Goal: Book appointment/travel/reservation

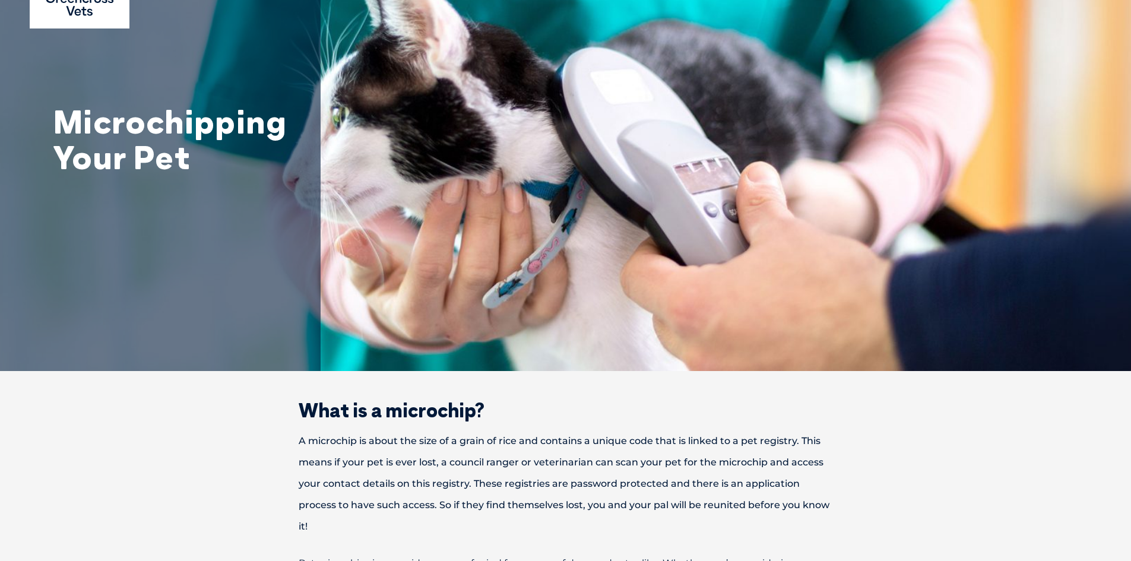
scroll to position [178, 0]
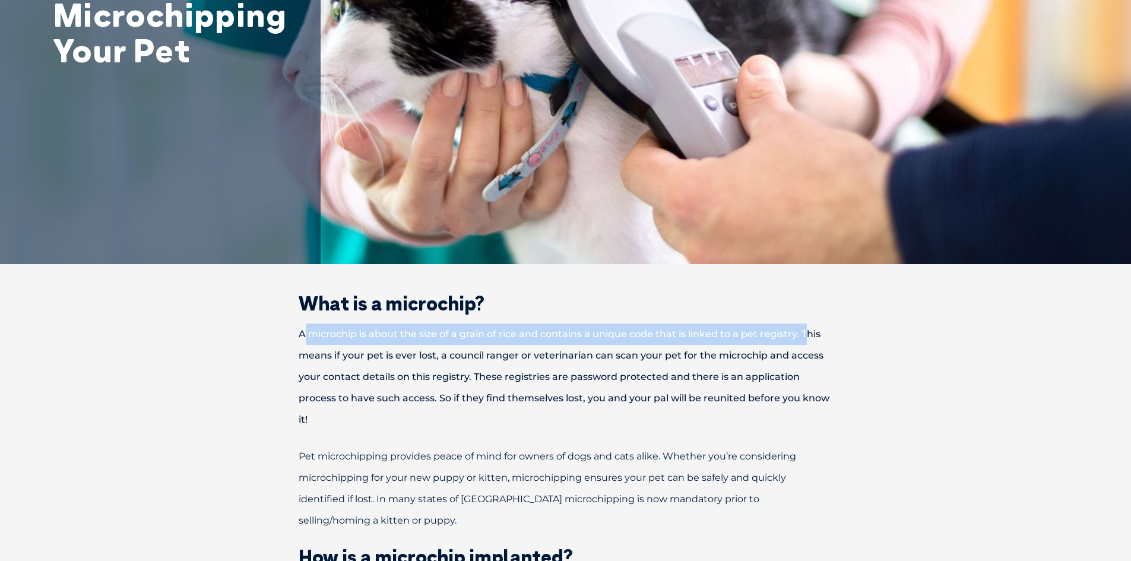
drag, startPoint x: 343, startPoint y: 334, endPoint x: 805, endPoint y: 332, distance: 461.5
click at [805, 332] on p "A microchip is about the size of a grain of rice and contains a unique code tha…" at bounding box center [566, 377] width 618 height 107
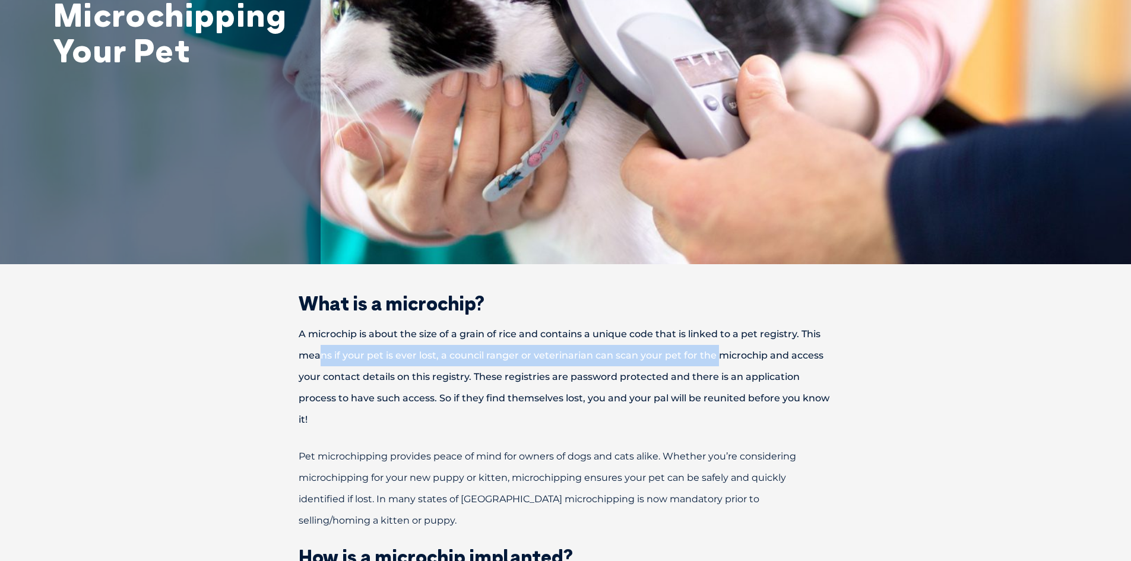
drag, startPoint x: 318, startPoint y: 361, endPoint x: 575, endPoint y: 385, distance: 257.8
click at [720, 353] on p "A microchip is about the size of a grain of rice and contains a unique code tha…" at bounding box center [566, 377] width 618 height 107
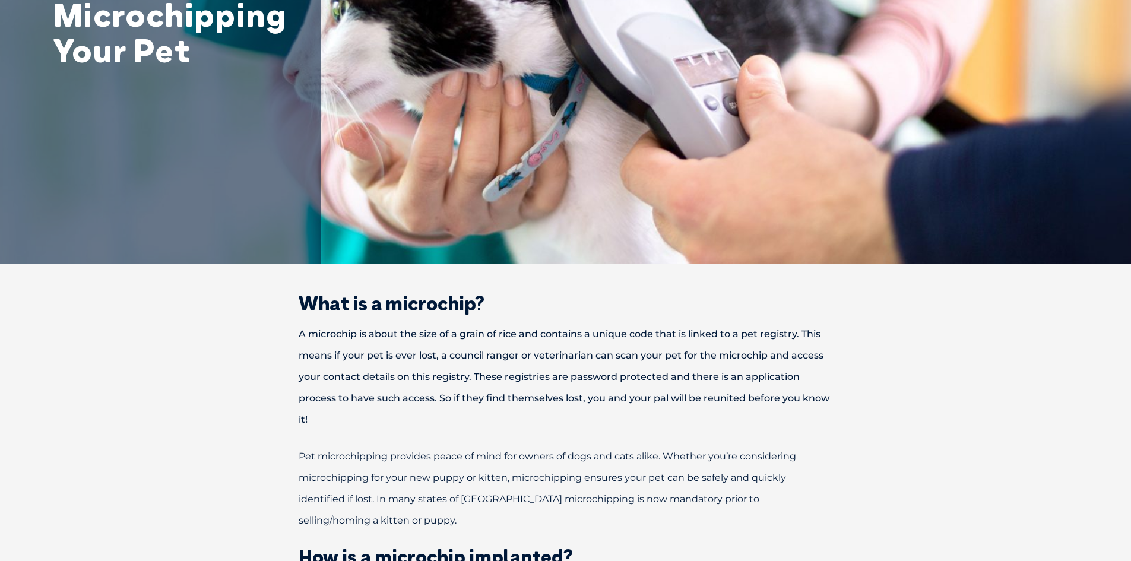
drag, startPoint x: 451, startPoint y: 402, endPoint x: 470, endPoint y: 402, distance: 19.0
click at [460, 402] on p "A microchip is about the size of a grain of rice and contains a unique code tha…" at bounding box center [566, 377] width 618 height 107
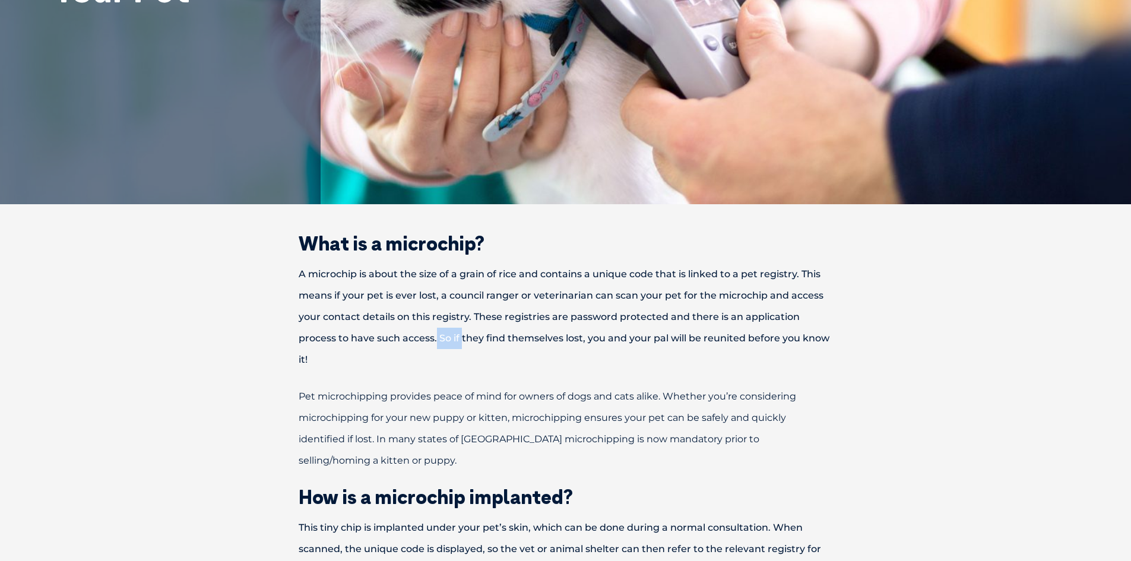
scroll to position [416, 0]
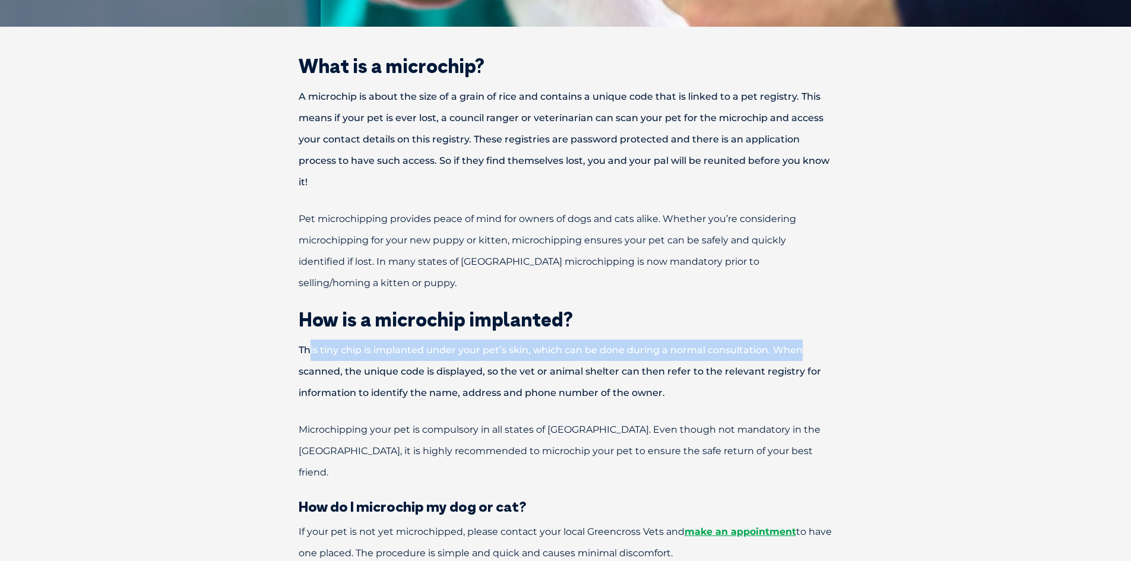
drag, startPoint x: 311, startPoint y: 330, endPoint x: 801, endPoint y: 333, distance: 490.0
click at [801, 340] on p "This tiny chip is implanted under your pet’s skin, which can be done during a n…" at bounding box center [566, 372] width 618 height 64
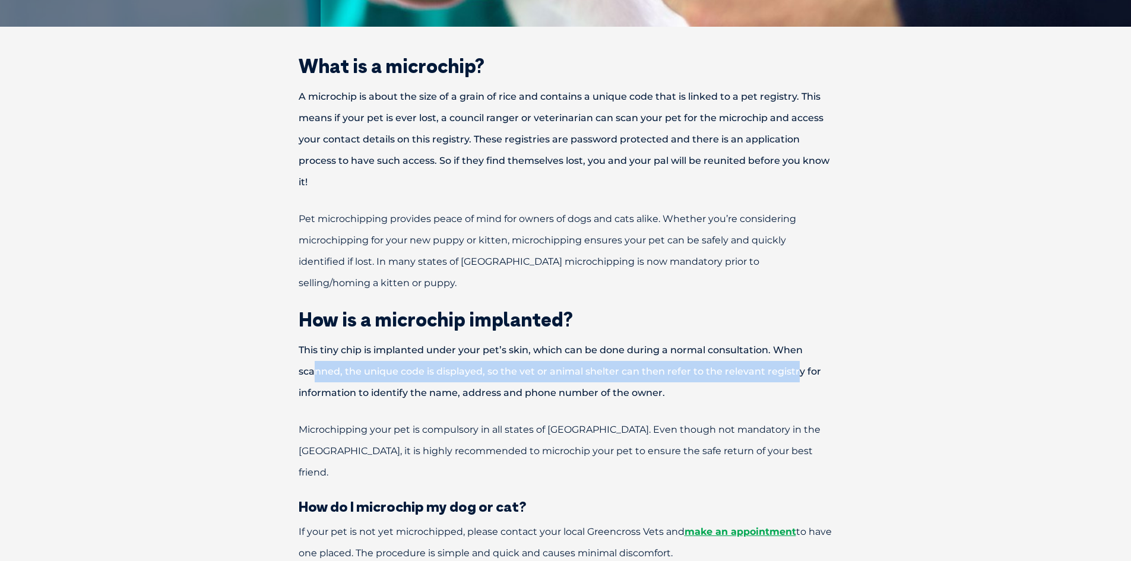
drag, startPoint x: 322, startPoint y: 350, endPoint x: 795, endPoint y: 344, distance: 472.8
click at [795, 344] on p "This tiny chip is implanted under your pet’s skin, which can be done during a n…" at bounding box center [566, 372] width 618 height 64
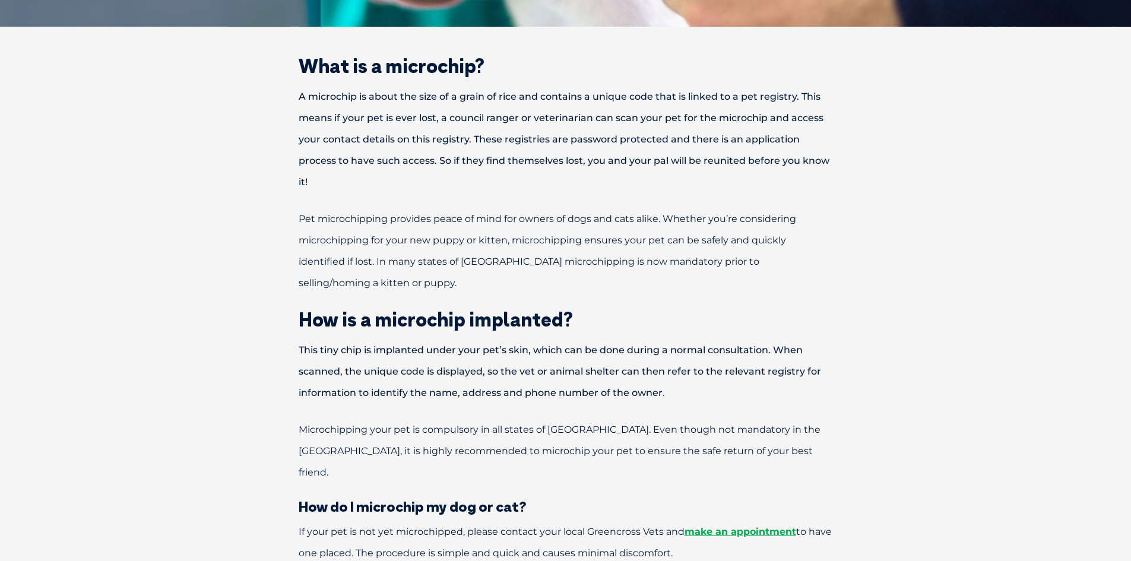
click at [532, 362] on p "This tiny chip is implanted under your pet’s skin, which can be done during a n…" at bounding box center [566, 372] width 618 height 64
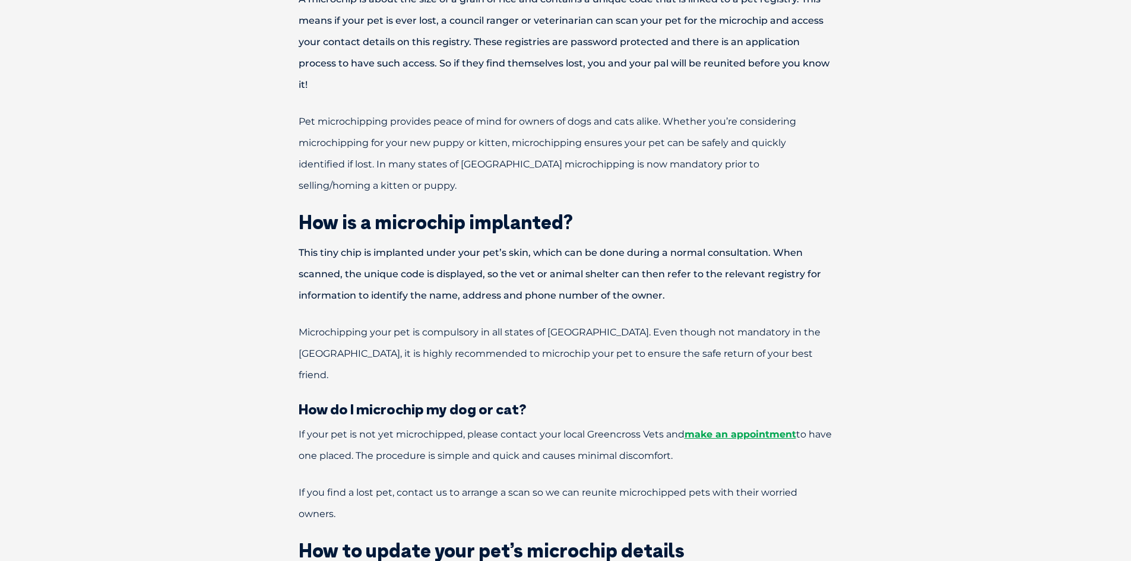
scroll to position [535, 0]
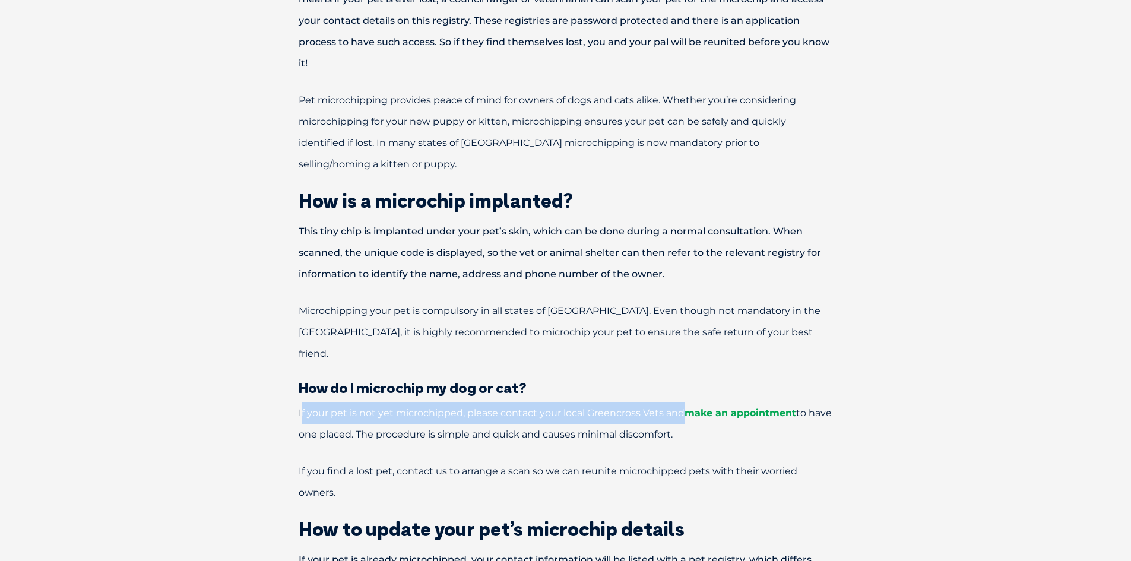
drag, startPoint x: 303, startPoint y: 368, endPoint x: 682, endPoint y: 369, distance: 378.9
click at [682, 407] on span "If your pet is not yet microchipped, please contact your local Greencross Vets …" at bounding box center [565, 423] width 533 height 33
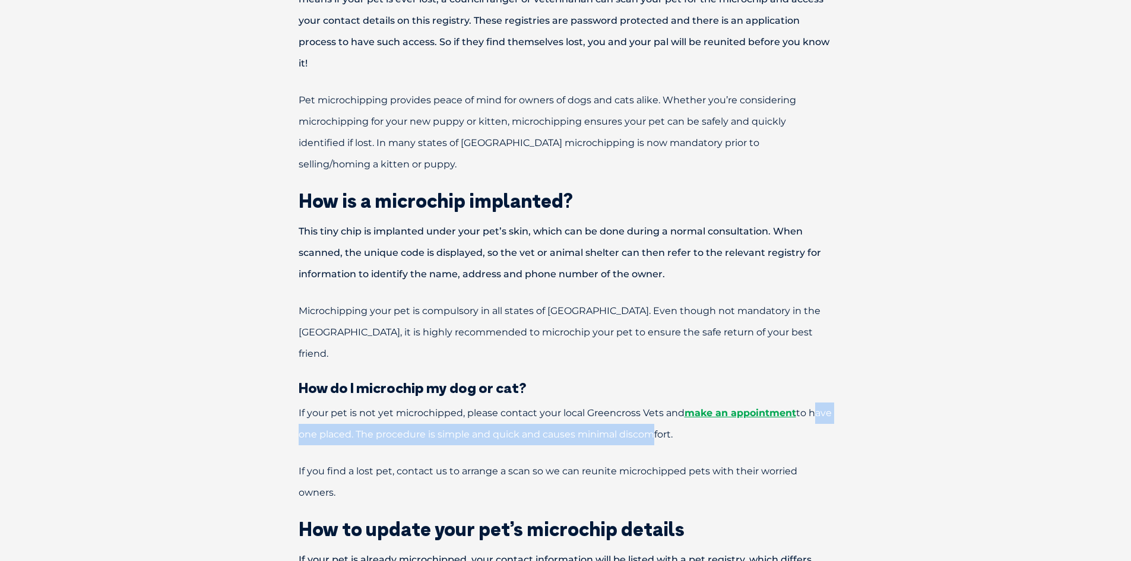
drag, startPoint x: 316, startPoint y: 388, endPoint x: 676, endPoint y: 393, distance: 359.9
click at [675, 407] on span "If your pet is not yet microchipped, please contact your local Greencross Vets …" at bounding box center [565, 423] width 533 height 33
click at [676, 407] on span "If your pet is not yet microchipped, please contact your local Greencross Vets …" at bounding box center [565, 423] width 533 height 33
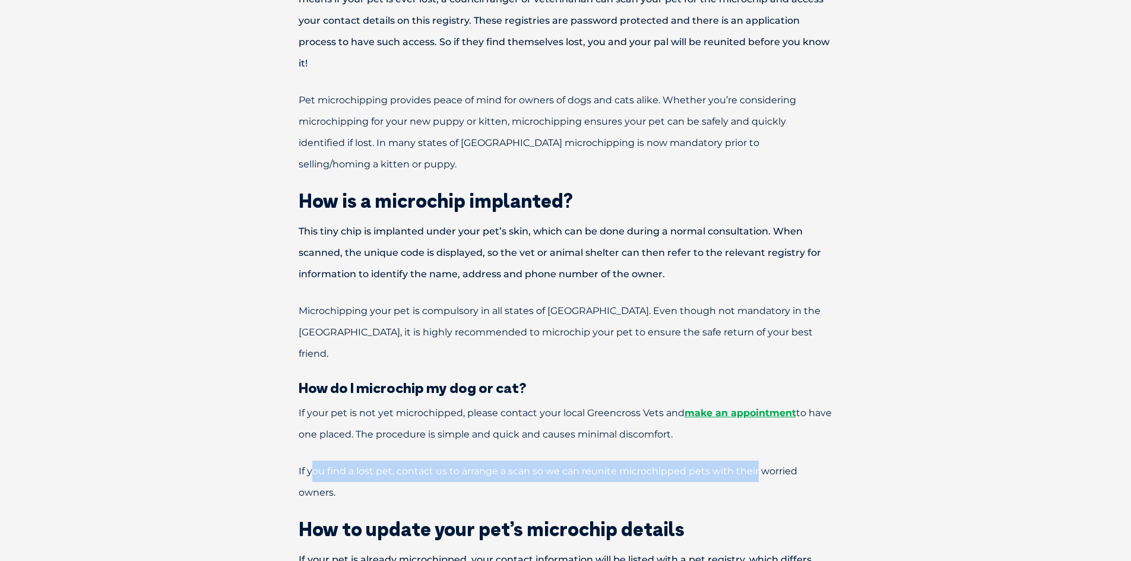
drag, startPoint x: 314, startPoint y: 429, endPoint x: 758, endPoint y: 426, distance: 444.8
click at [758, 466] on span "If you find a lost pet, contact us to arrange a scan so we can reunite microchi…" at bounding box center [548, 482] width 499 height 33
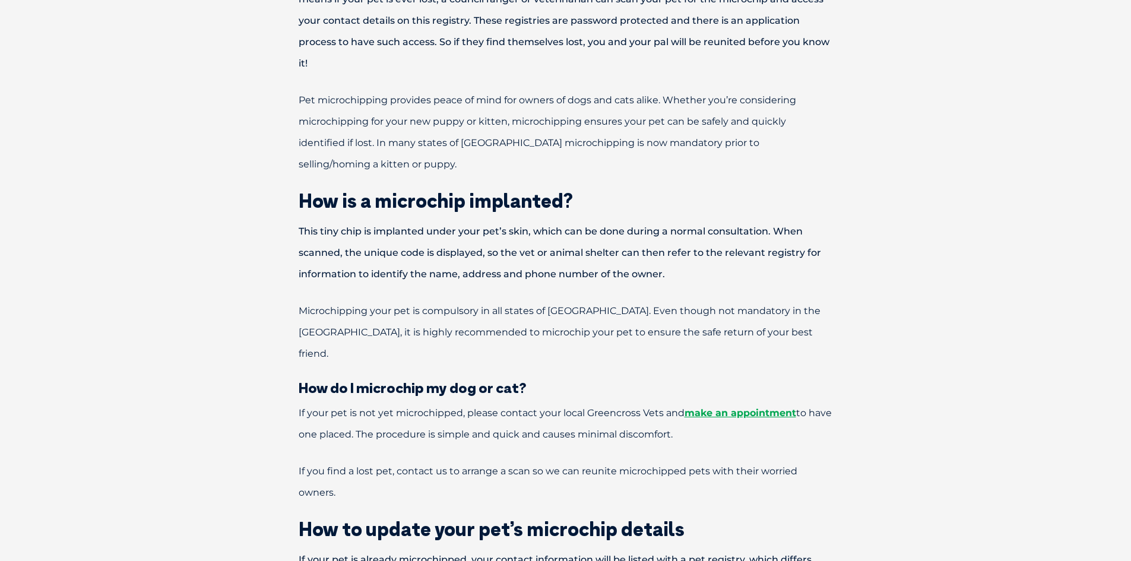
click at [767, 466] on span "If you find a lost pet, contact us to arrange a scan so we can reunite microchi…" at bounding box center [548, 482] width 499 height 33
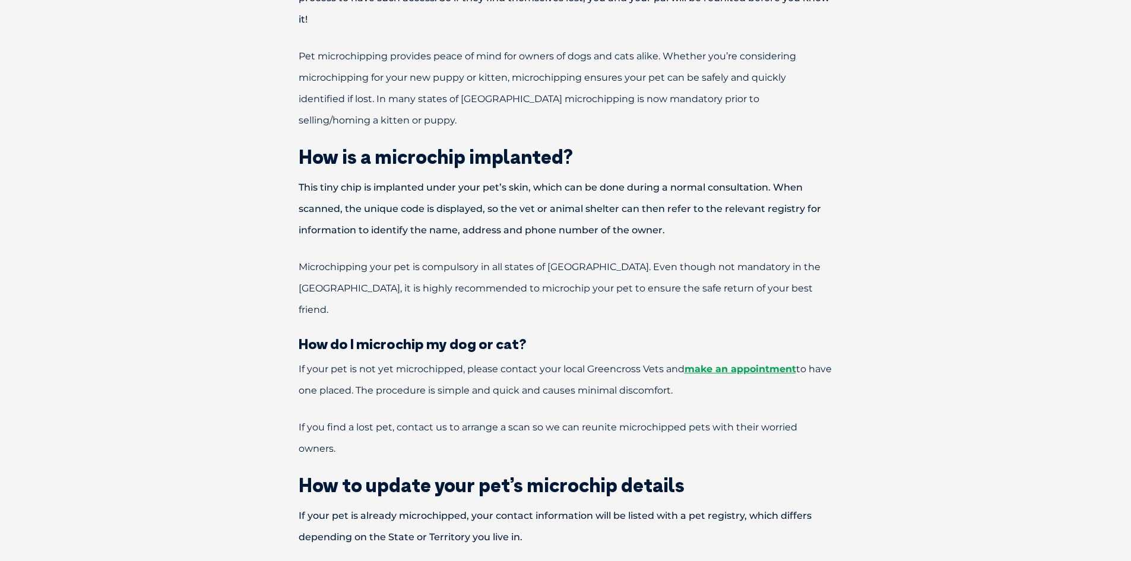
scroll to position [713, 0]
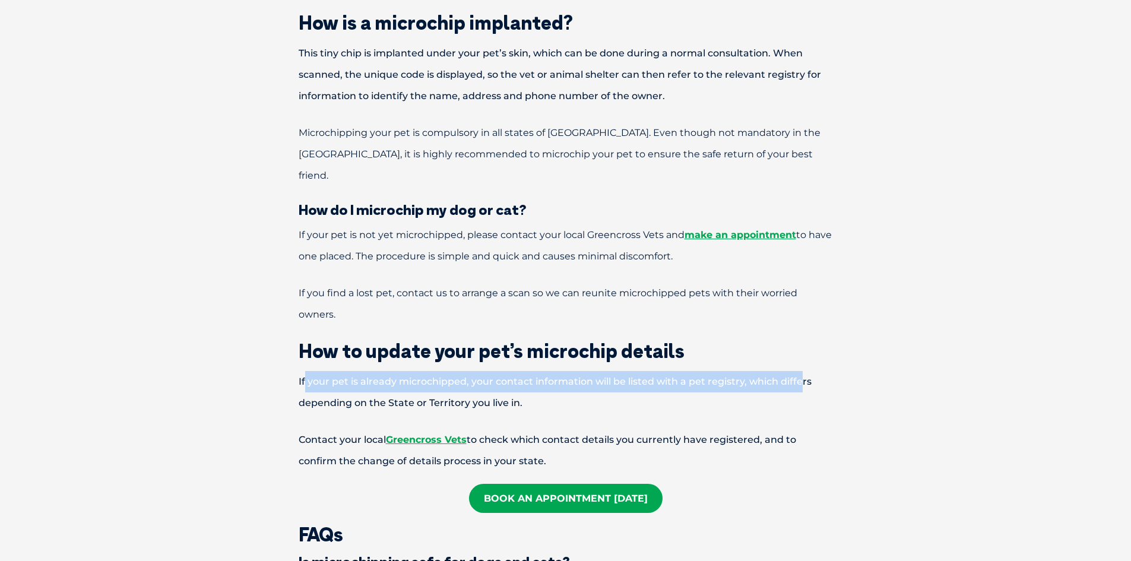
drag, startPoint x: 304, startPoint y: 337, endPoint x: 801, endPoint y: 341, distance: 497.1
click at [801, 371] on p "If your pet is already microchipped, your contact information will be listed wi…" at bounding box center [566, 392] width 618 height 43
click at [802, 371] on p "If your pet is already microchipped, your contact information will be listed wi…" at bounding box center [566, 392] width 618 height 43
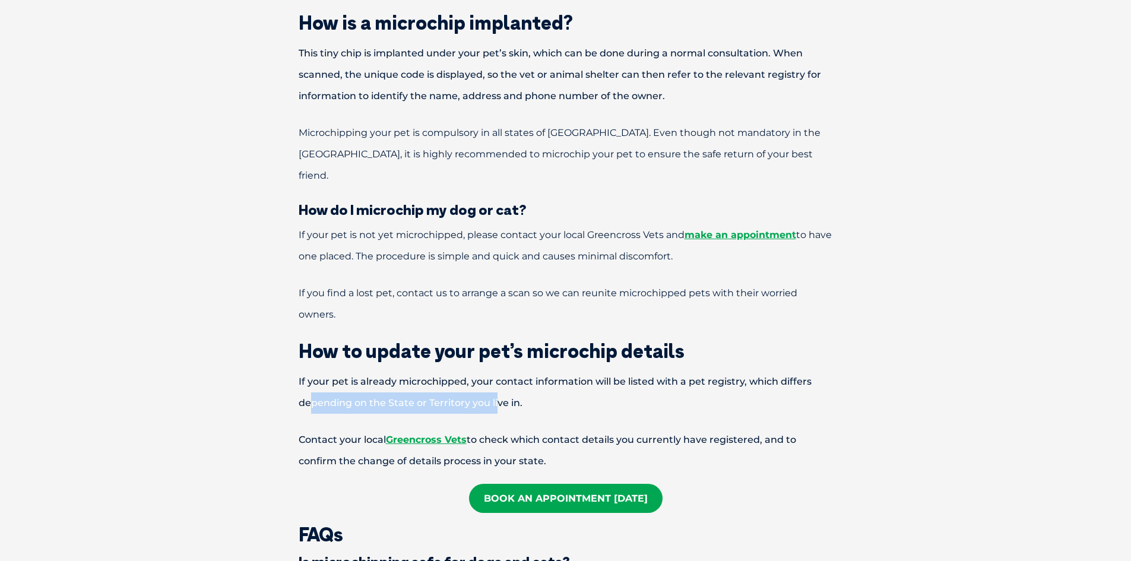
drag, startPoint x: 348, startPoint y: 353, endPoint x: 505, endPoint y: 357, distance: 157.4
click at [496, 371] on p "If your pet is already microchipped, your contact information will be listed wi…" at bounding box center [566, 392] width 618 height 43
click at [516, 371] on p "If your pet is already microchipped, your contact information will be listed wi…" at bounding box center [566, 392] width 618 height 43
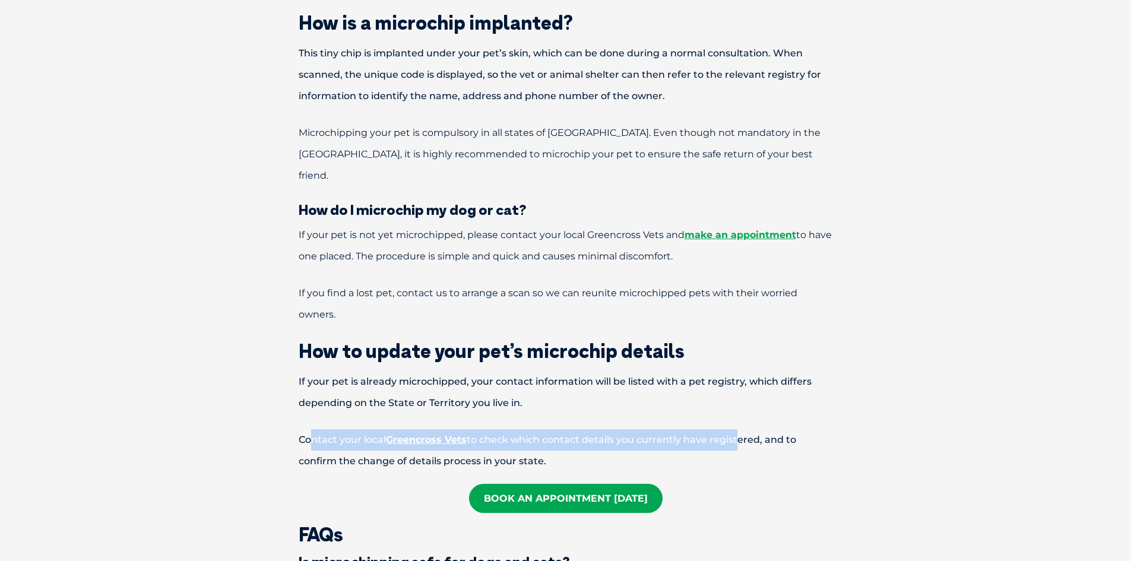
drag, startPoint x: 309, startPoint y: 399, endPoint x: 742, endPoint y: 391, distance: 433.0
click at [741, 429] on p "Contact your local Greencross Vets to check which contact details you currently…" at bounding box center [566, 450] width 618 height 43
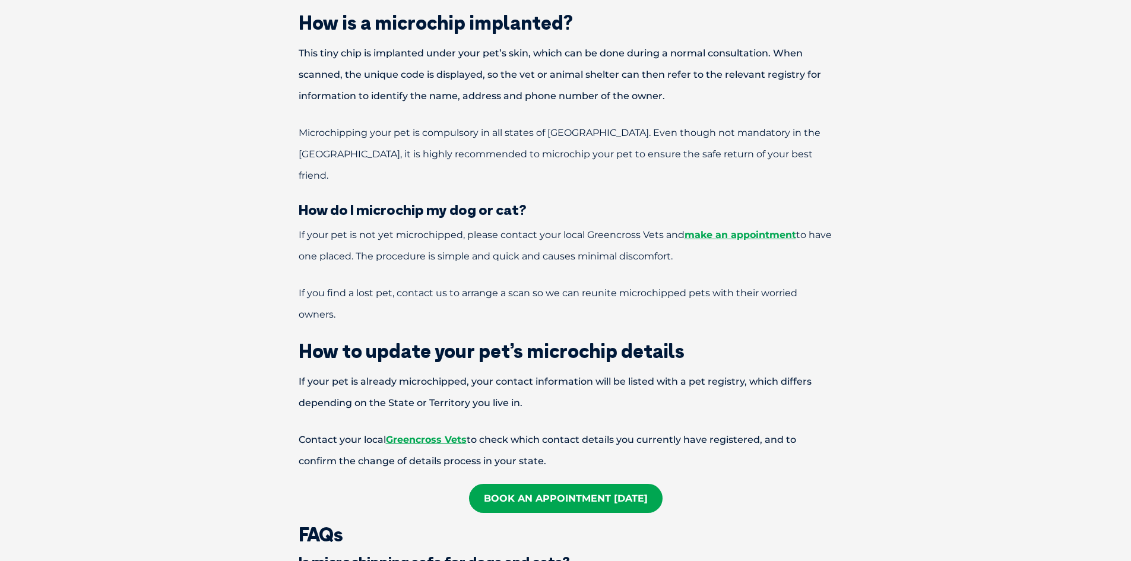
click at [755, 429] on p "Contact your local Greencross Vets to check which contact details you currently…" at bounding box center [566, 450] width 618 height 43
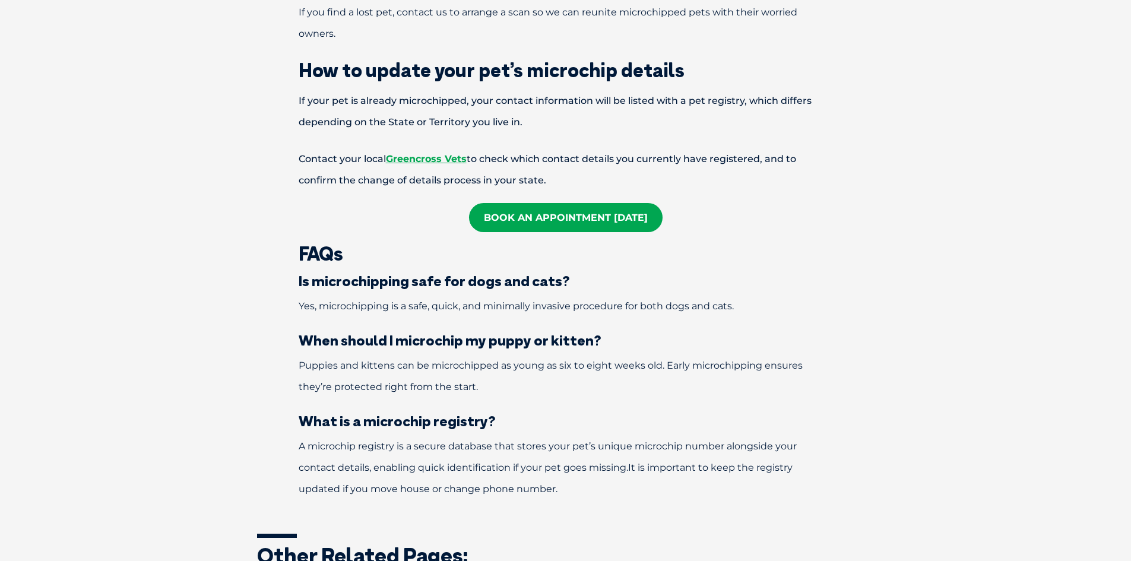
scroll to position [950, 0]
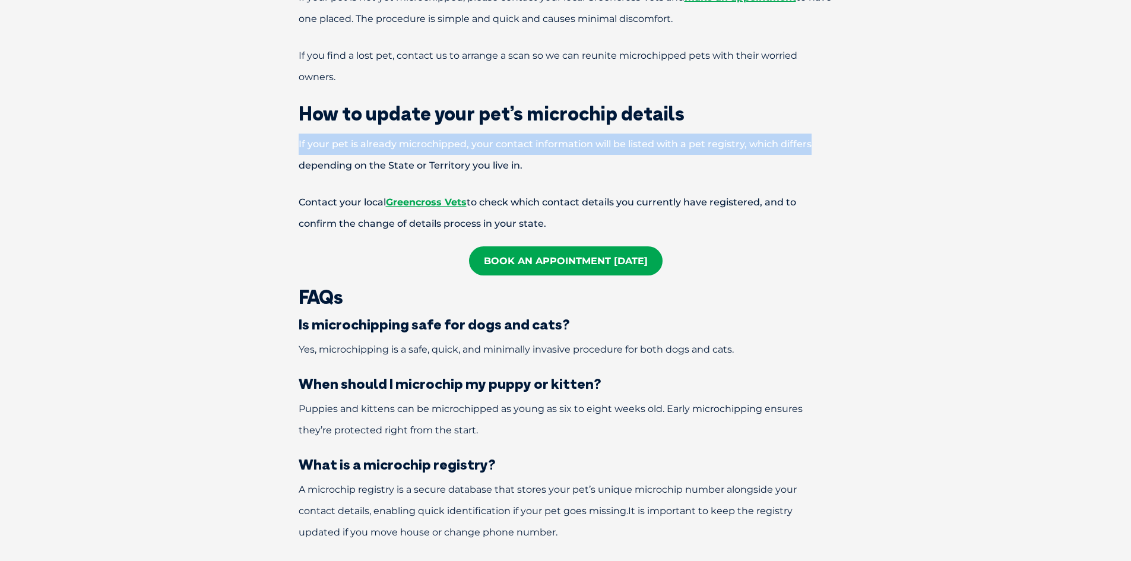
drag, startPoint x: 299, startPoint y: 102, endPoint x: 820, endPoint y: 104, distance: 520.9
click at [823, 134] on p "If your pet is already microchipped, your contact information will be listed wi…" at bounding box center [566, 155] width 618 height 43
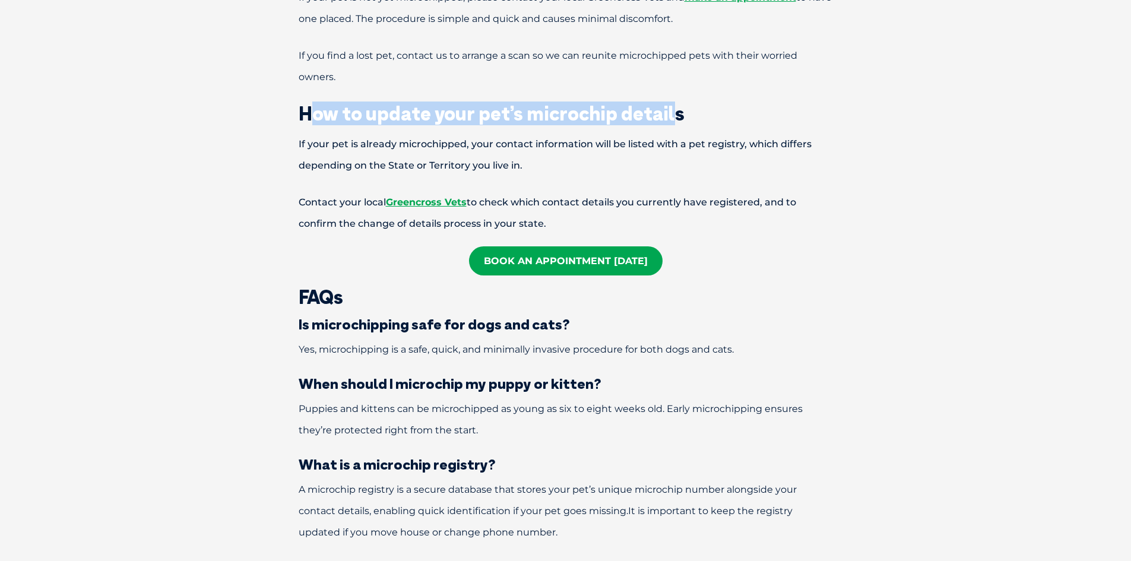
drag, startPoint x: 317, startPoint y: 71, endPoint x: 672, endPoint y: 71, distance: 355.2
click at [672, 104] on h2 "How to update your pet’s microchip details" at bounding box center [566, 113] width 618 height 19
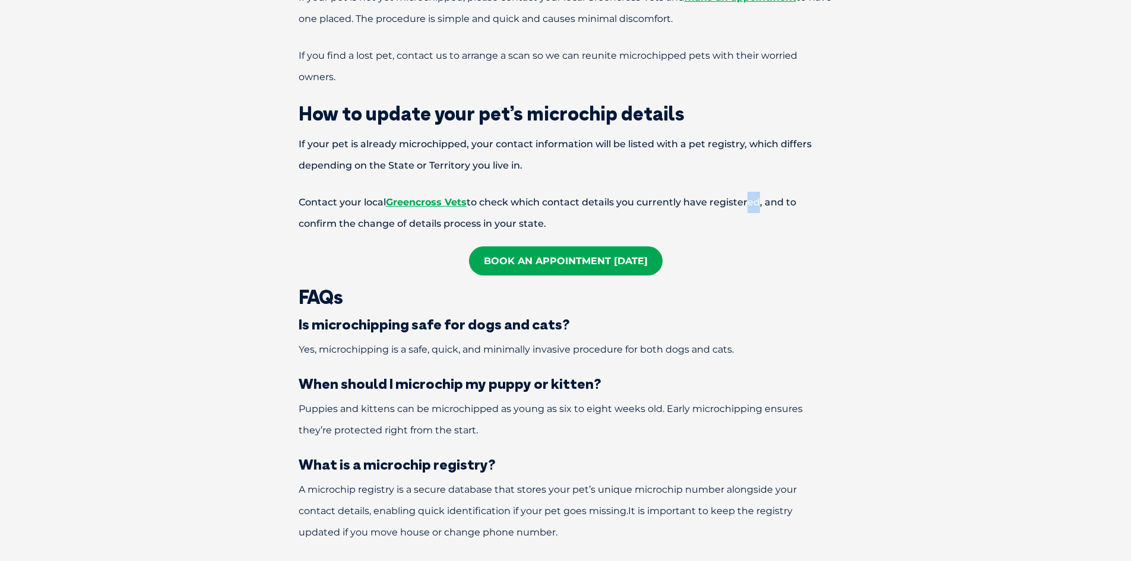
drag, startPoint x: 744, startPoint y: 159, endPoint x: 752, endPoint y: 159, distance: 8.3
click at [752, 192] on p "Contact your local Greencross Vets to check which contact details you currently…" at bounding box center [566, 213] width 618 height 43
drag, startPoint x: 298, startPoint y: 178, endPoint x: 530, endPoint y: 182, distance: 232.8
click at [530, 192] on p "Contact your local Greencross Vets to check which contact details you currently…" at bounding box center [566, 213] width 618 height 43
click at [548, 192] on p "Contact your local Greencross Vets to check which contact details you currently…" at bounding box center [566, 213] width 618 height 43
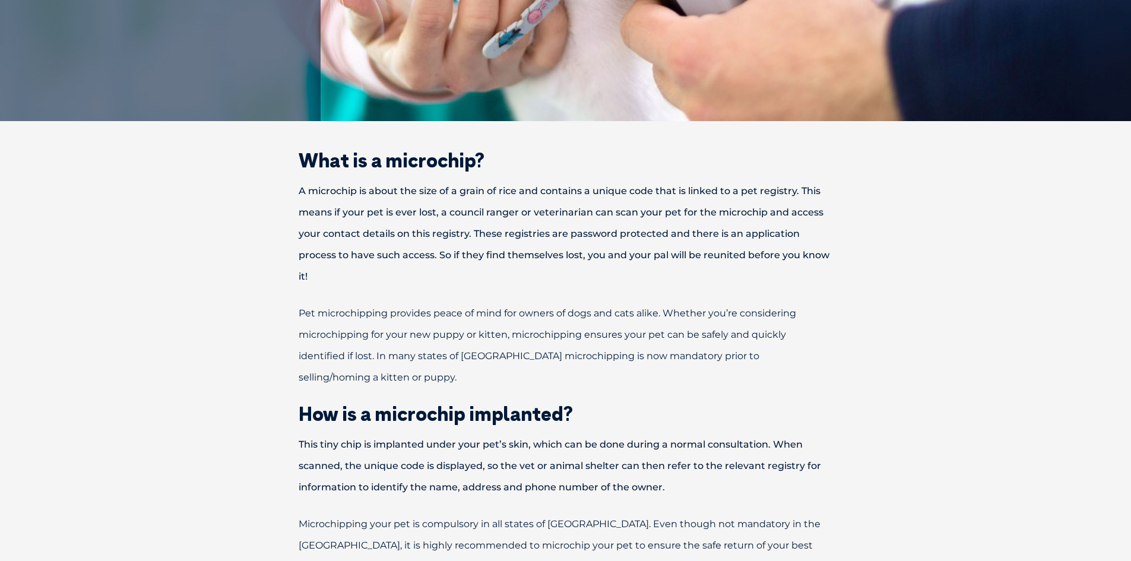
scroll to position [356, 0]
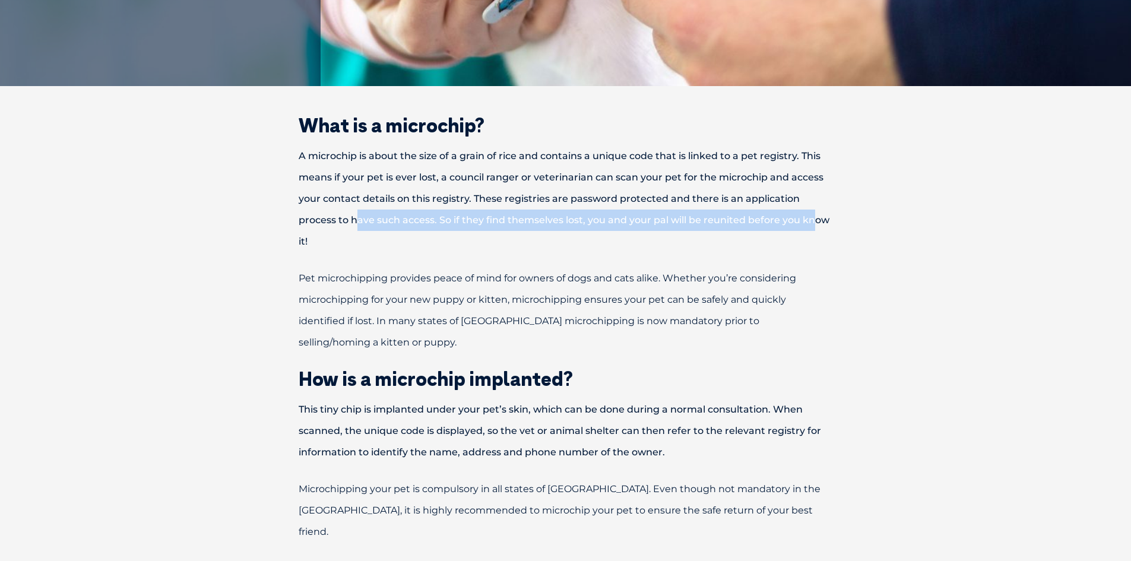
drag, startPoint x: 358, startPoint y: 224, endPoint x: 812, endPoint y: 212, distance: 453.9
click at [812, 212] on p "A microchip is about the size of a grain of rice and contains a unique code tha…" at bounding box center [566, 199] width 618 height 107
click at [815, 213] on p "A microchip is about the size of a grain of rice and contains a unique code tha…" at bounding box center [566, 199] width 618 height 107
click at [812, 226] on p "A microchip is about the size of a grain of rice and contains a unique code tha…" at bounding box center [566, 199] width 618 height 107
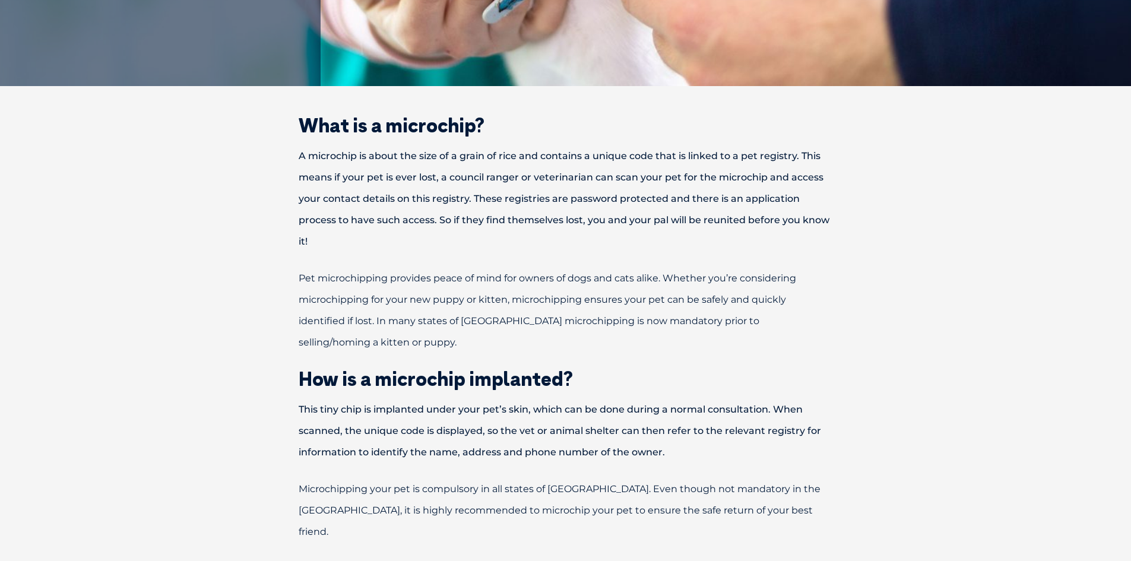
drag, startPoint x: 434, startPoint y: 296, endPoint x: 365, endPoint y: 285, distance: 69.7
click at [433, 294] on span "Pet microchipping provides peace of mind for owners of dogs and cats alike. Whe…" at bounding box center [548, 310] width 498 height 75
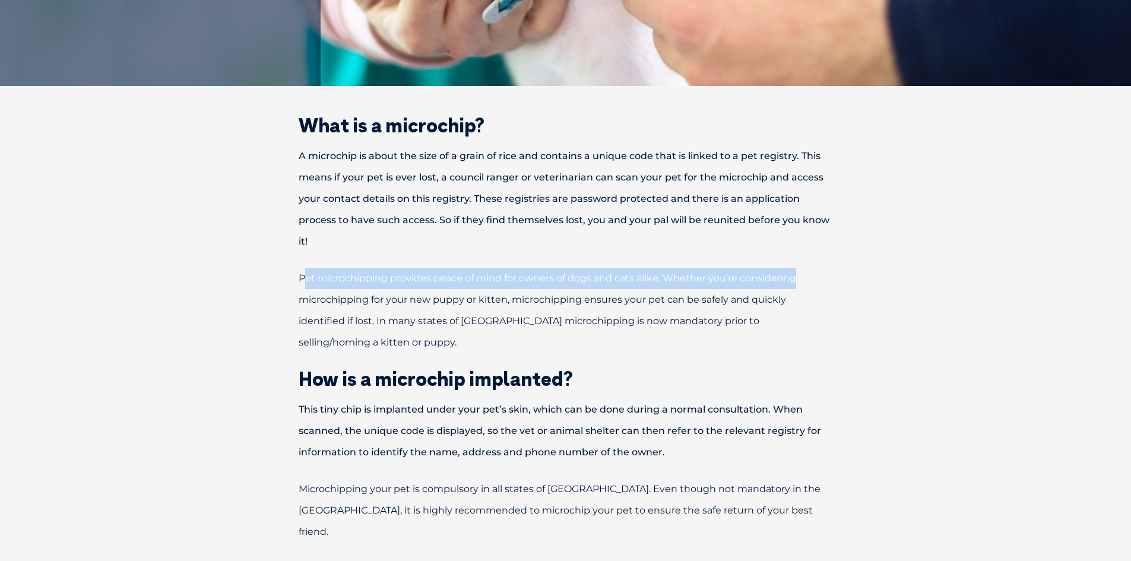
drag, startPoint x: 302, startPoint y: 279, endPoint x: 827, endPoint y: 264, distance: 525.2
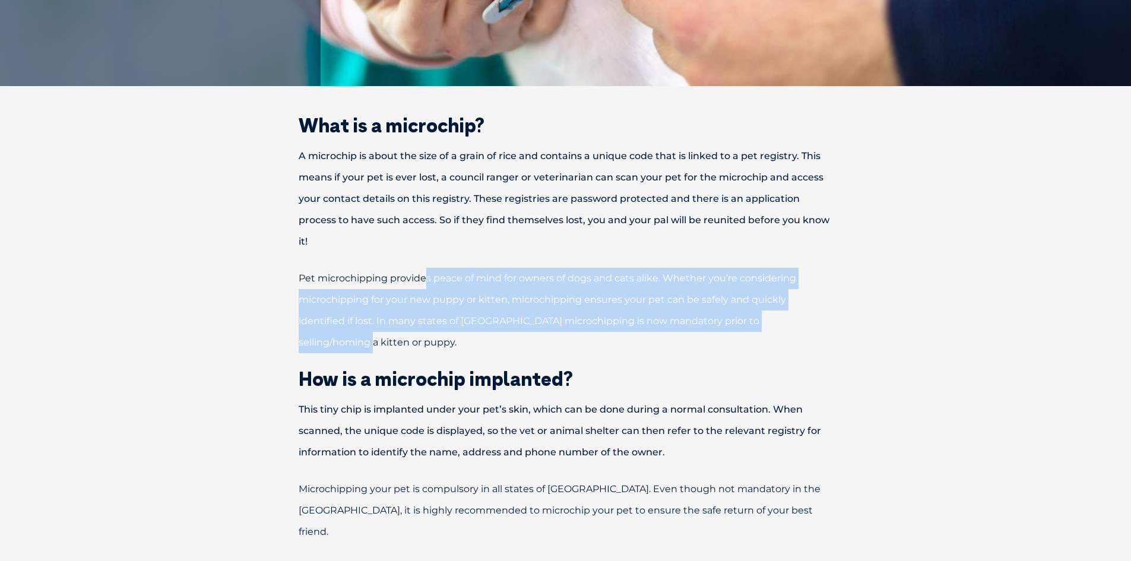
drag, startPoint x: 763, startPoint y: 322, endPoint x: 426, endPoint y: 254, distance: 343.5
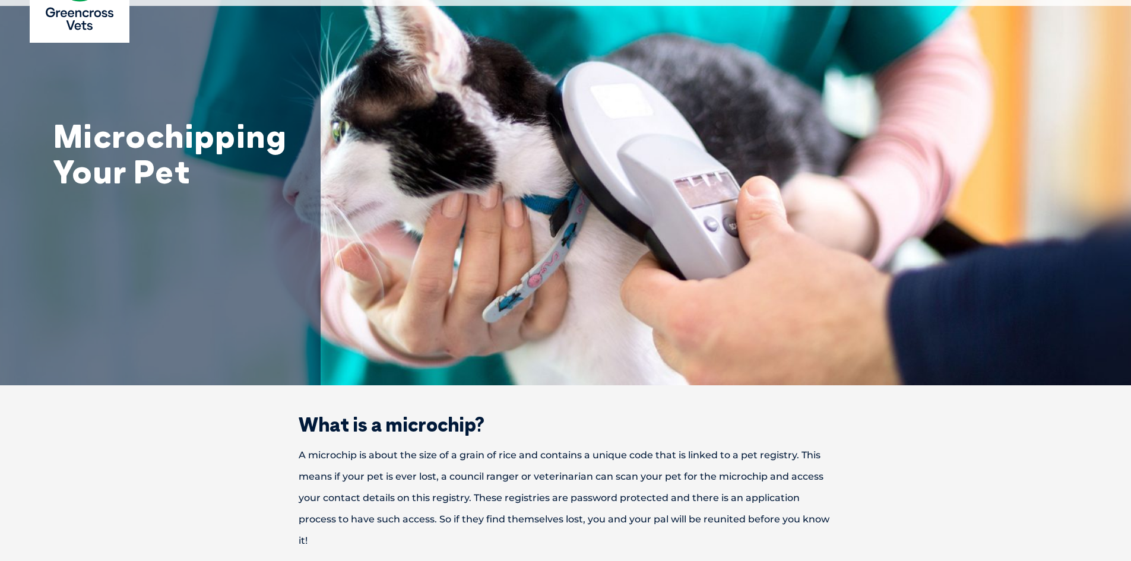
scroll to position [0, 0]
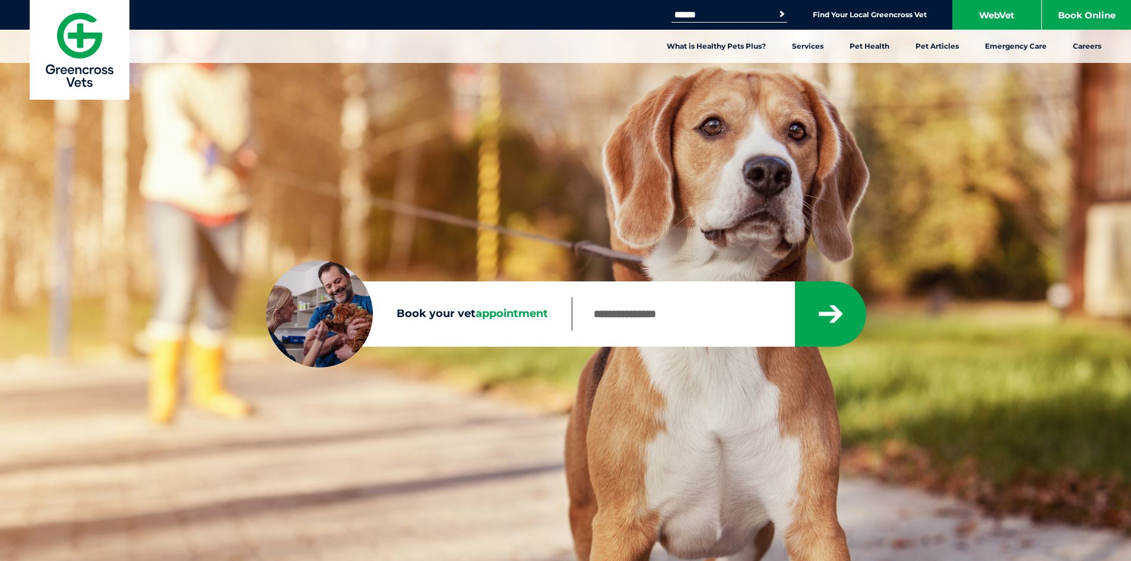
click at [669, 311] on input "Book your vet appointment" at bounding box center [683, 314] width 223 height 33
type input "****"
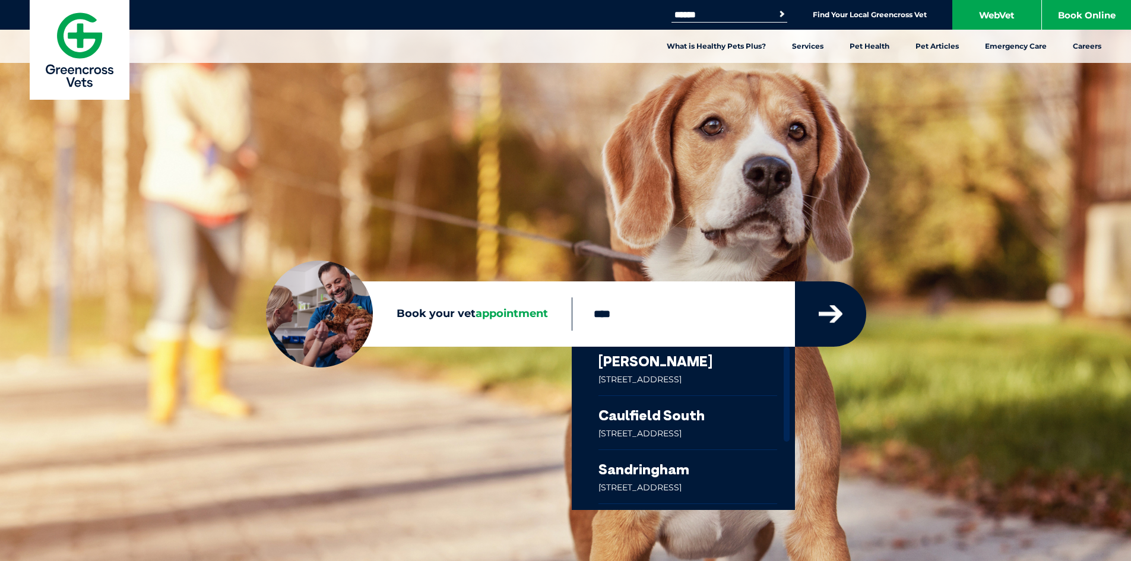
click at [836, 317] on icon "submit" at bounding box center [831, 314] width 24 height 18
click at [640, 470] on link at bounding box center [688, 476] width 179 height 53
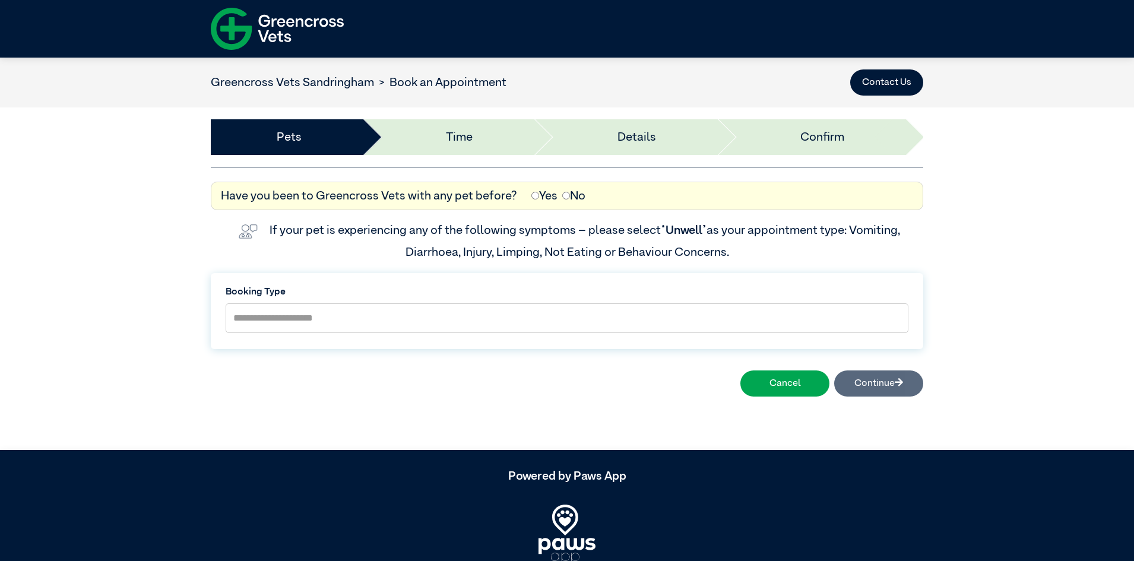
drag, startPoint x: 322, startPoint y: 233, endPoint x: 762, endPoint y: 258, distance: 440.2
click at [761, 258] on div "If your pet is experiencing any of the following symptoms – please select “Unwe…" at bounding box center [567, 241] width 713 height 42
click at [767, 255] on div "If your pet is experiencing any of the following symptoms – please select “Unwe…" at bounding box center [567, 241] width 713 height 42
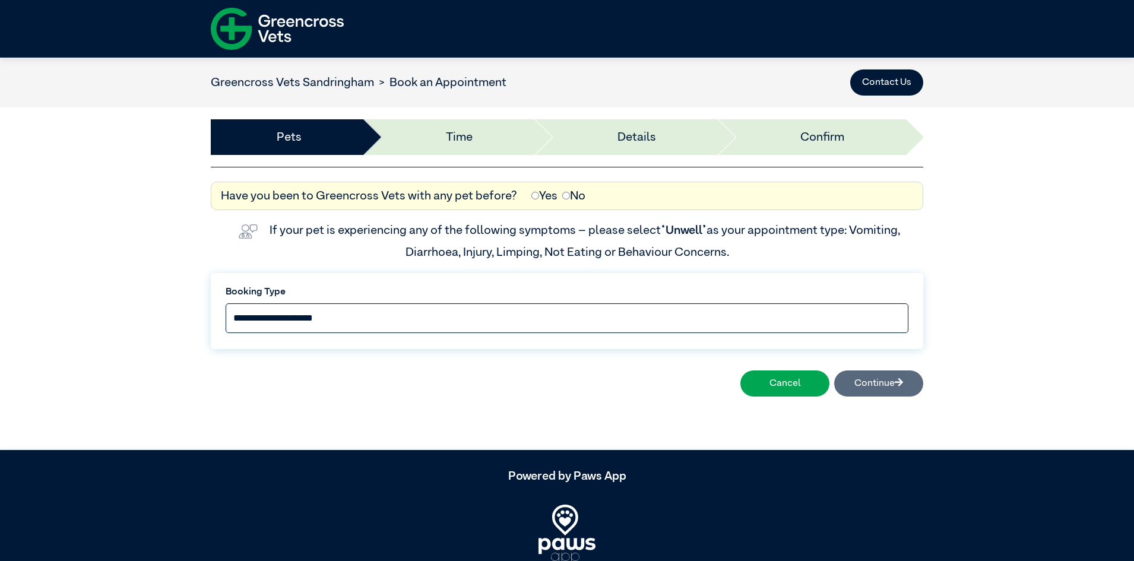
click at [352, 318] on select "**********" at bounding box center [567, 318] width 683 height 30
click at [226, 303] on select "**********" at bounding box center [567, 318] width 683 height 30
click at [371, 316] on select "**********" at bounding box center [567, 318] width 683 height 30
select select "*****"
click at [226, 303] on select "**********" at bounding box center [567, 318] width 683 height 30
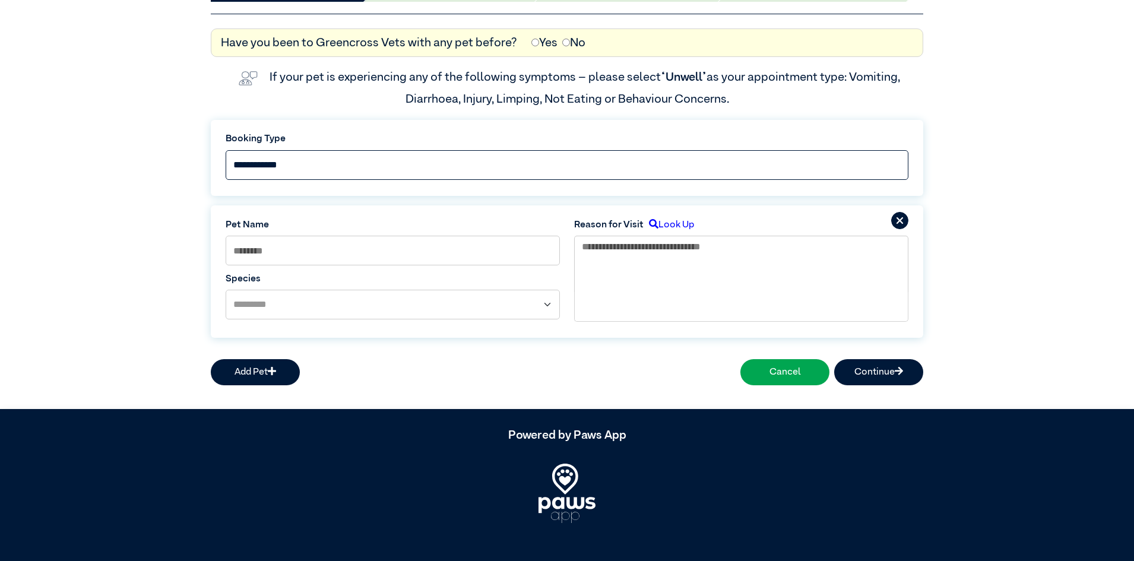
scroll to position [160, 0]
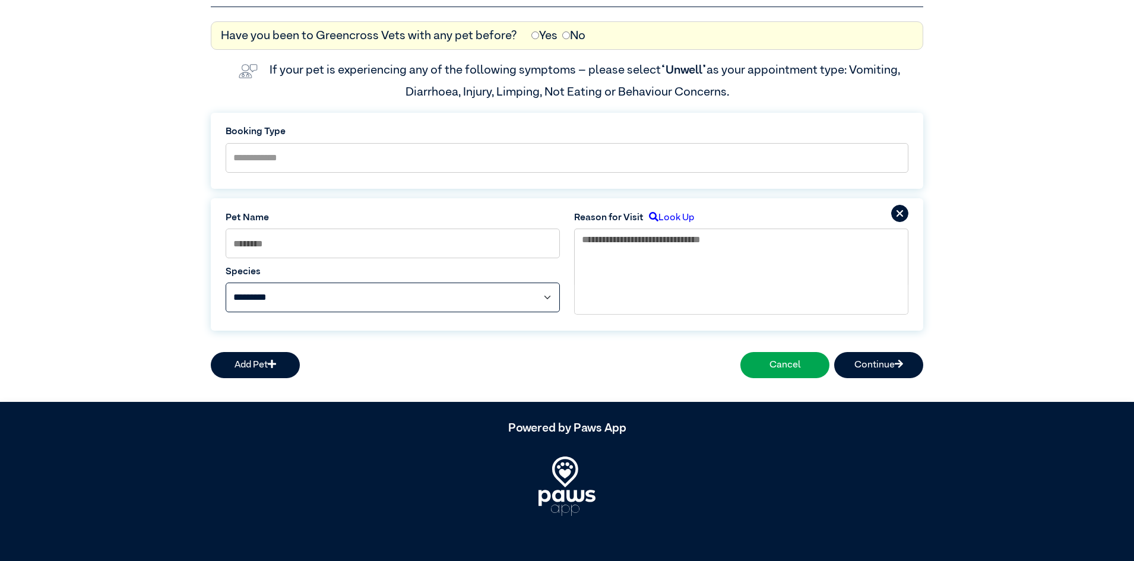
click at [391, 304] on select "**********" at bounding box center [393, 298] width 334 height 30
select select "*****"
click at [226, 283] on select "**********" at bounding box center [393, 298] width 334 height 30
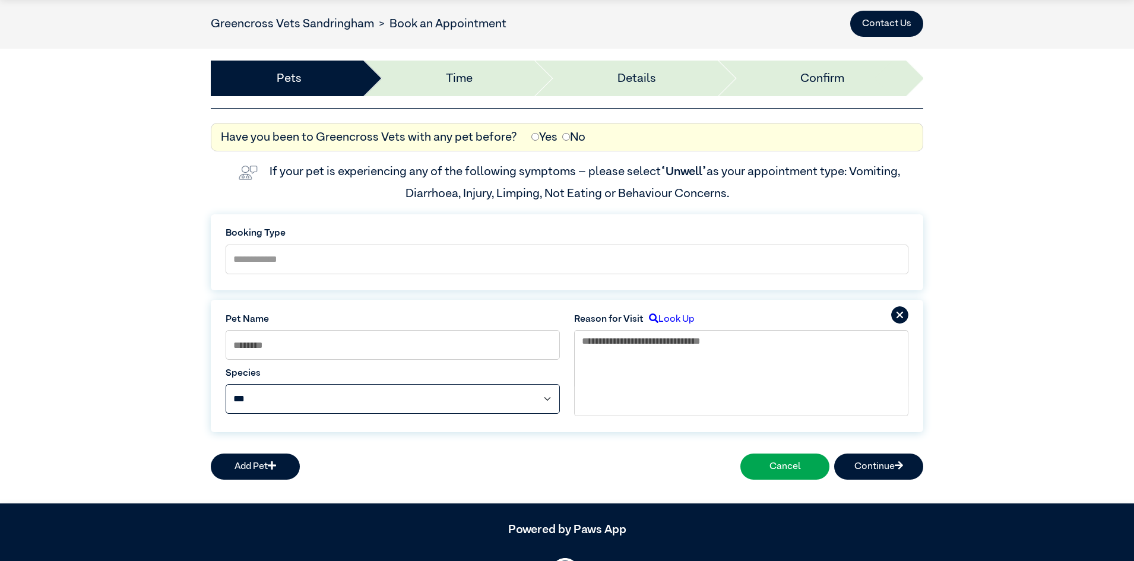
scroll to position [0, 0]
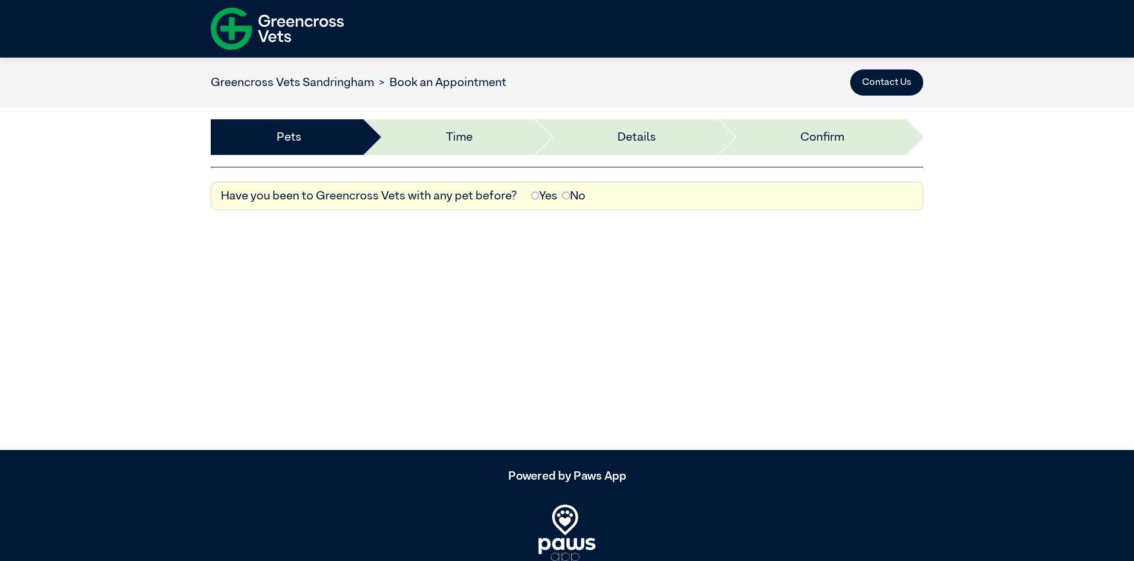
click at [641, 138] on li "Details" at bounding box center [625, 137] width 184 height 36
